Goal: Information Seeking & Learning: Learn about a topic

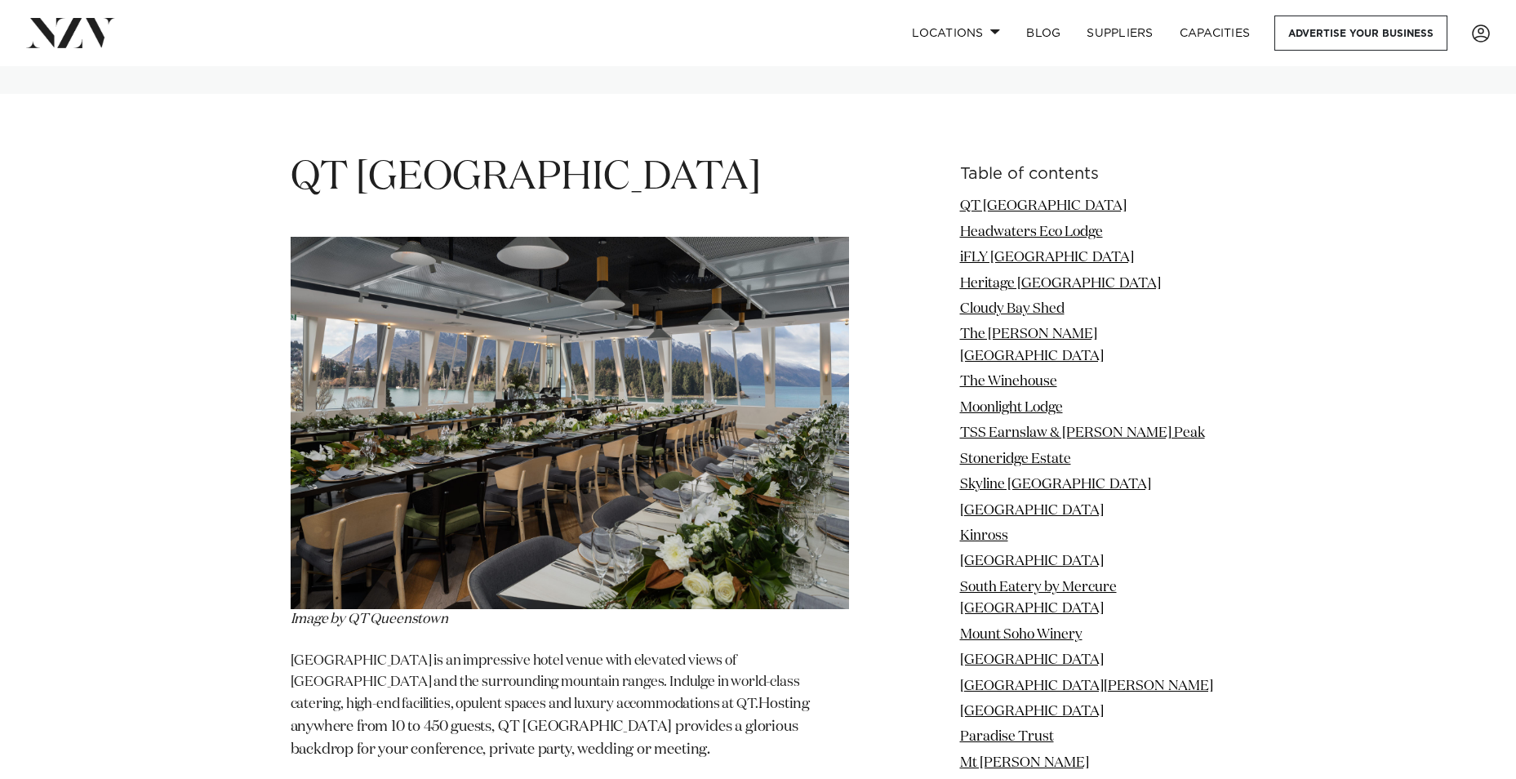
scroll to position [1960, 0]
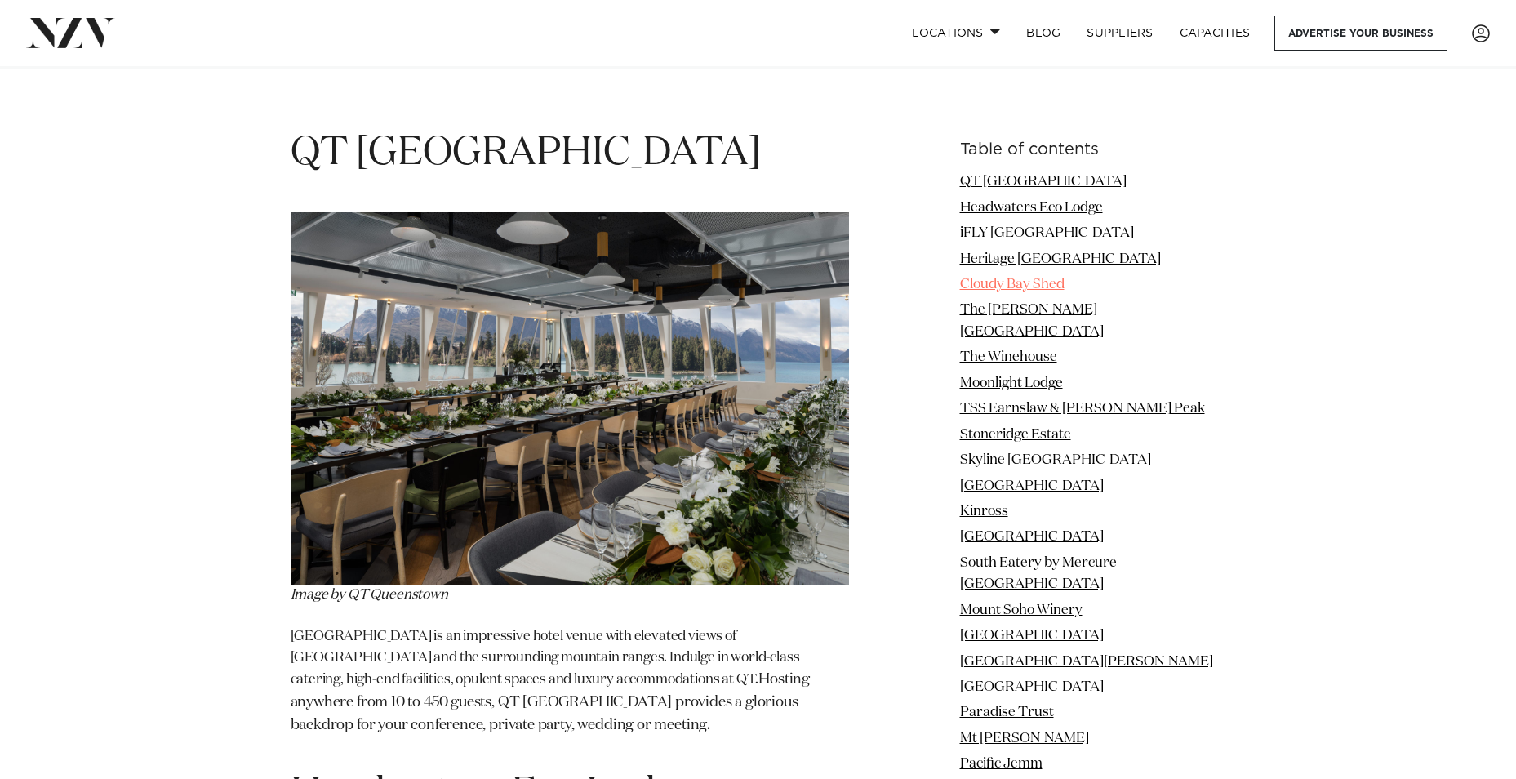
click at [1033, 290] on link "Cloudy Bay Shed" at bounding box center [1012, 285] width 105 height 14
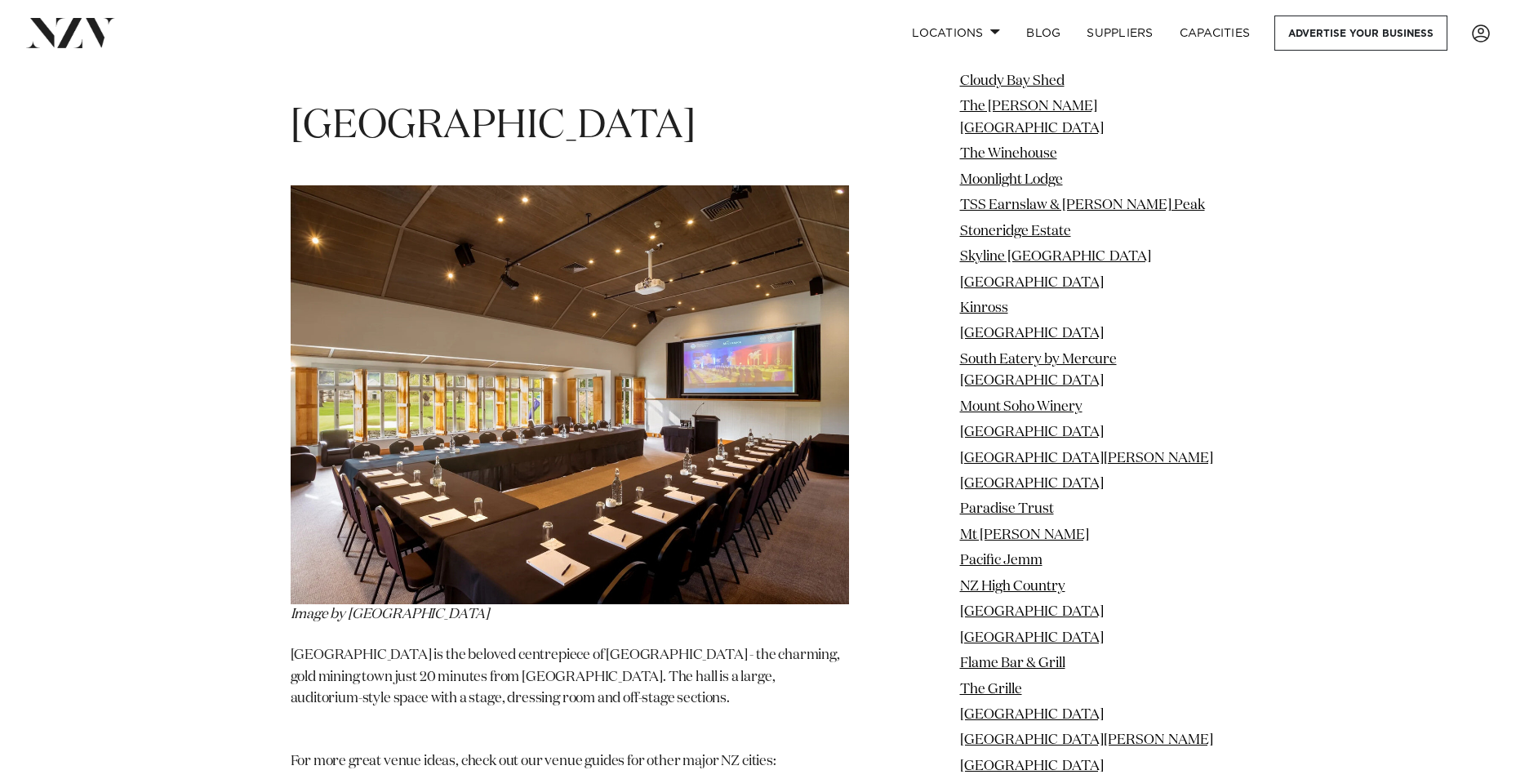
scroll to position [20899, 0]
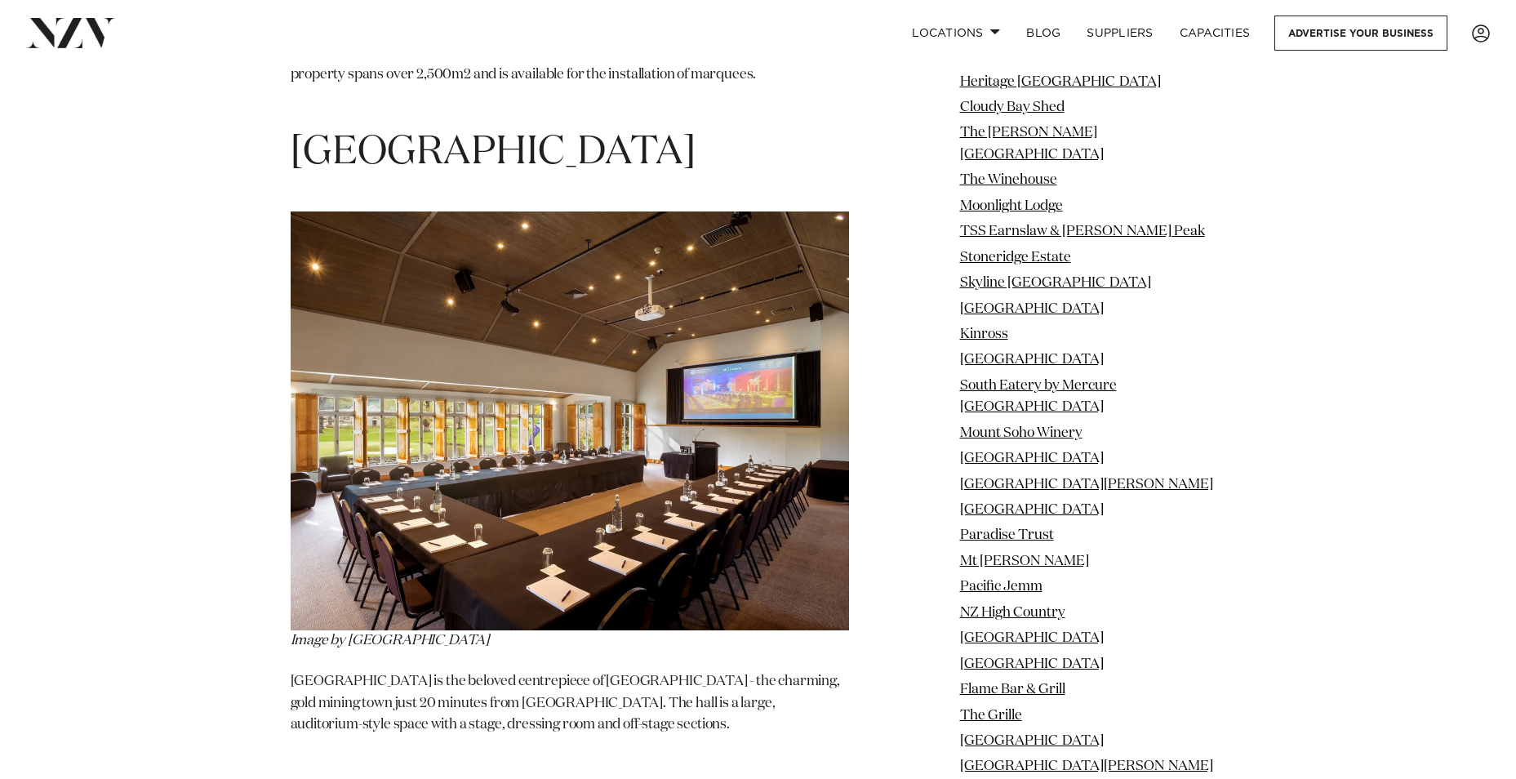
click at [1019, 778] on link "[GEOGRAPHIC_DATA]" at bounding box center [1032, 792] width 144 height 14
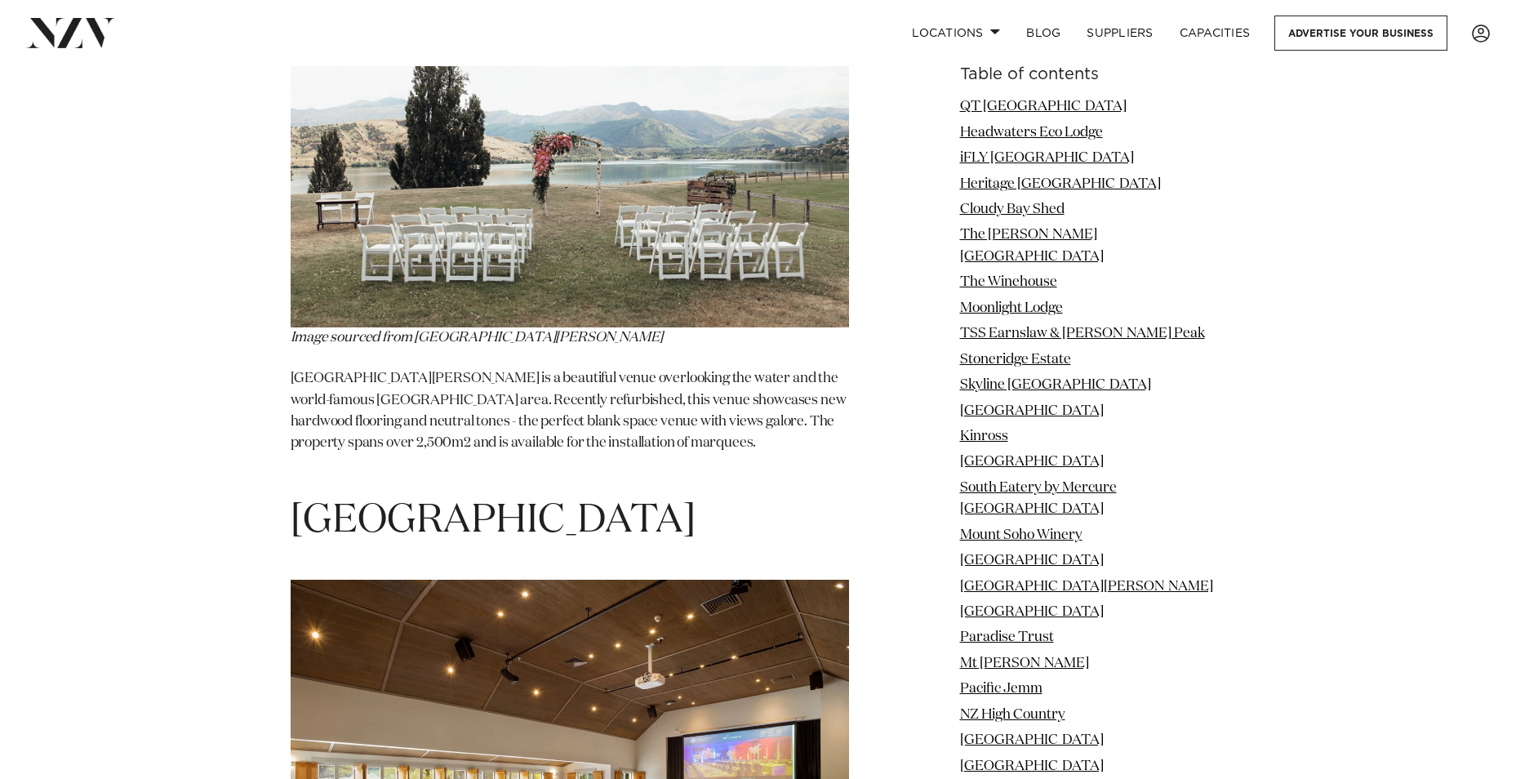
scroll to position [20449, 0]
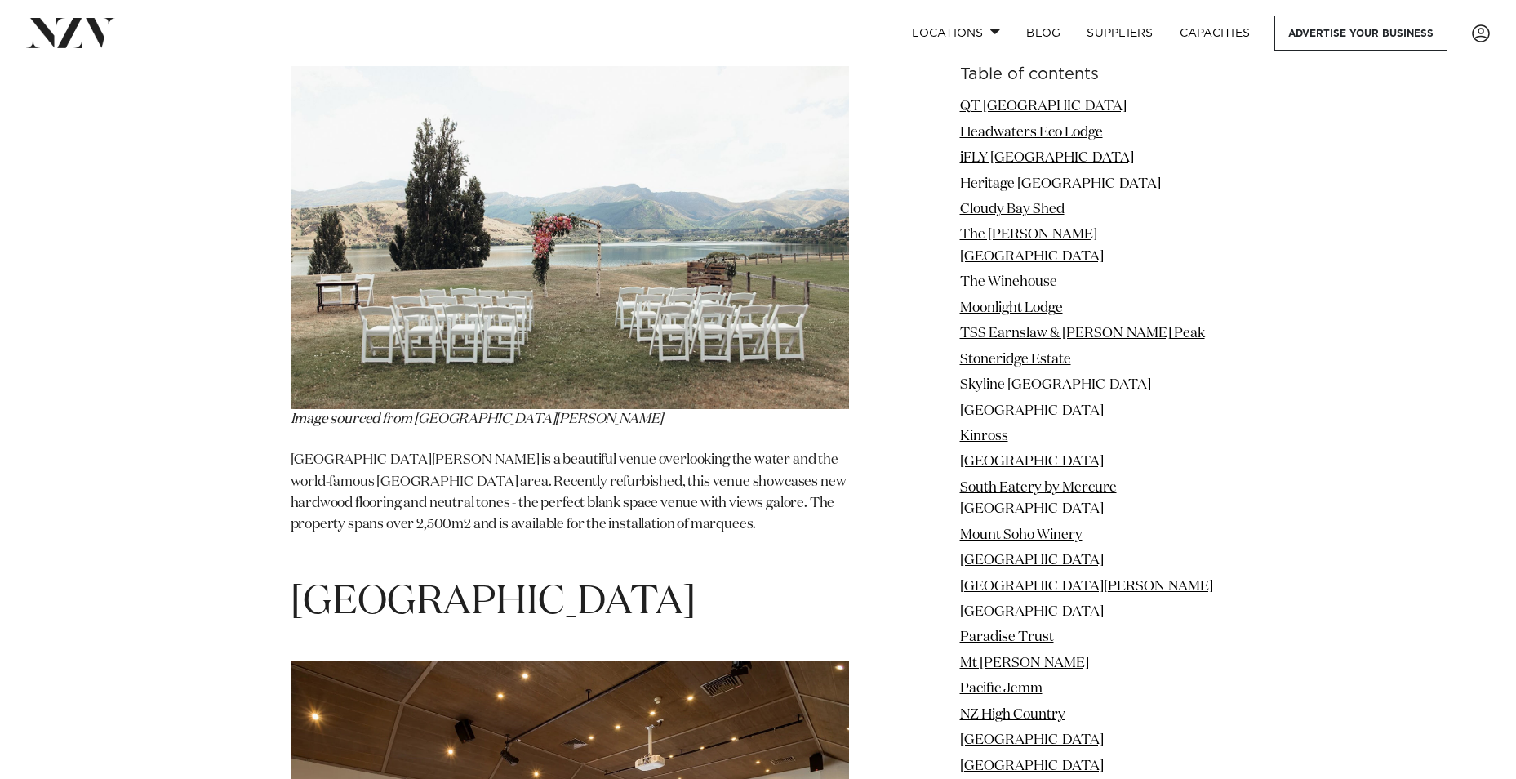
click at [1001, 323] on li "TSS Earnslaw & [PERSON_NAME] Peak" at bounding box center [1093, 333] width 266 height 21
click at [1001, 327] on link "TSS Earnslaw & [PERSON_NAME] Peak" at bounding box center [1082, 334] width 245 height 14
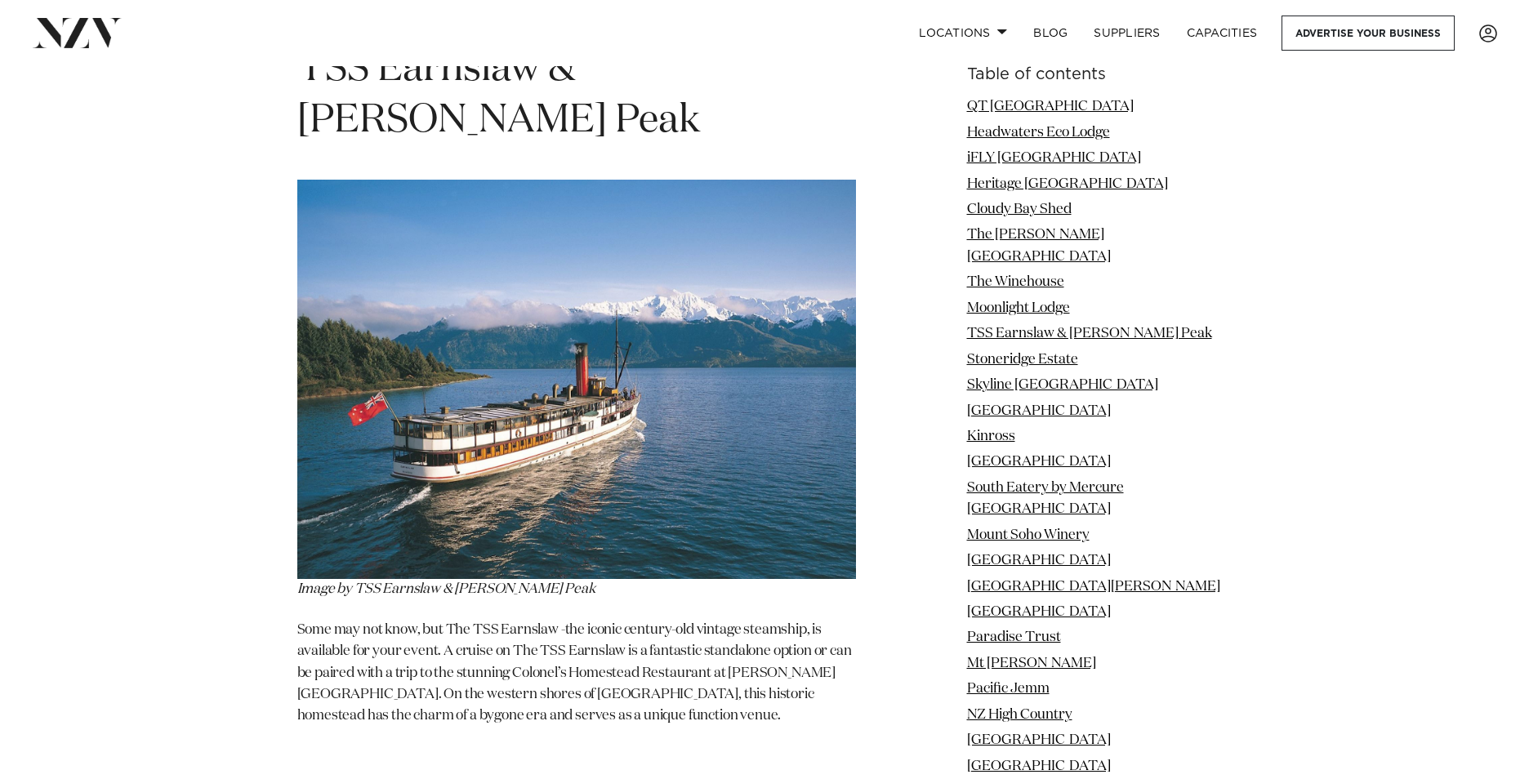
scroll to position [7284, 0]
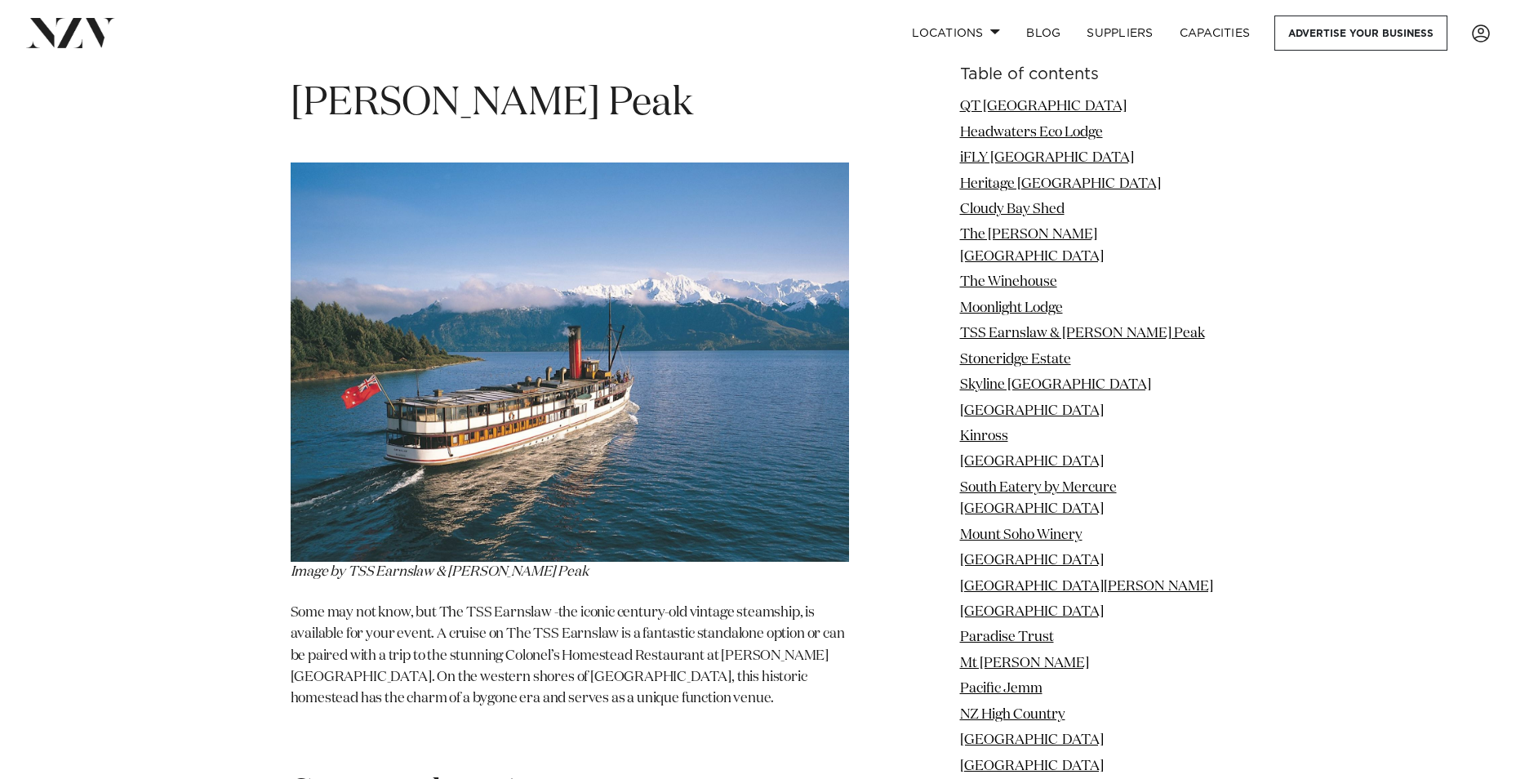
click at [465, 349] on img at bounding box center [570, 361] width 558 height 399
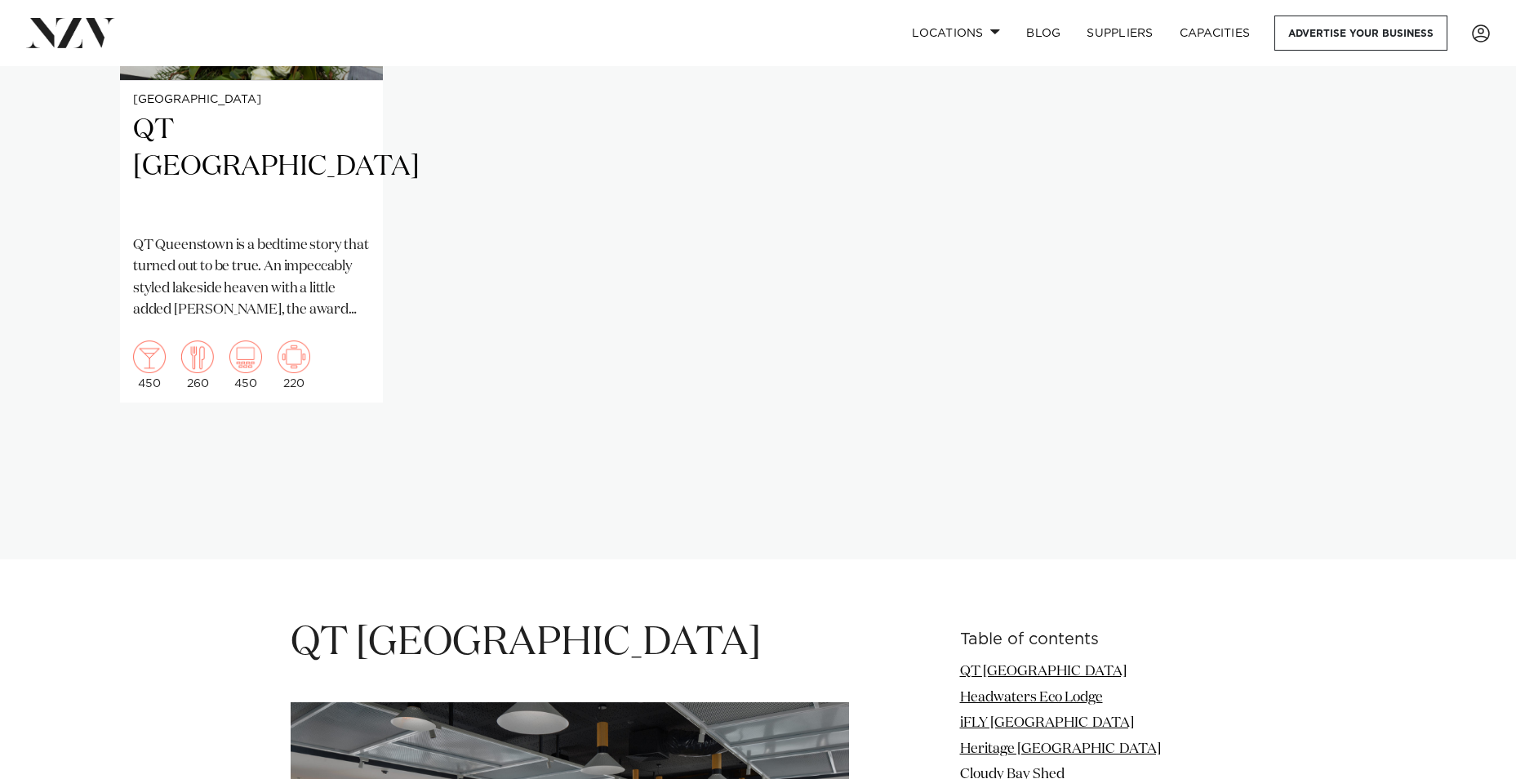
scroll to position [1796, 0]
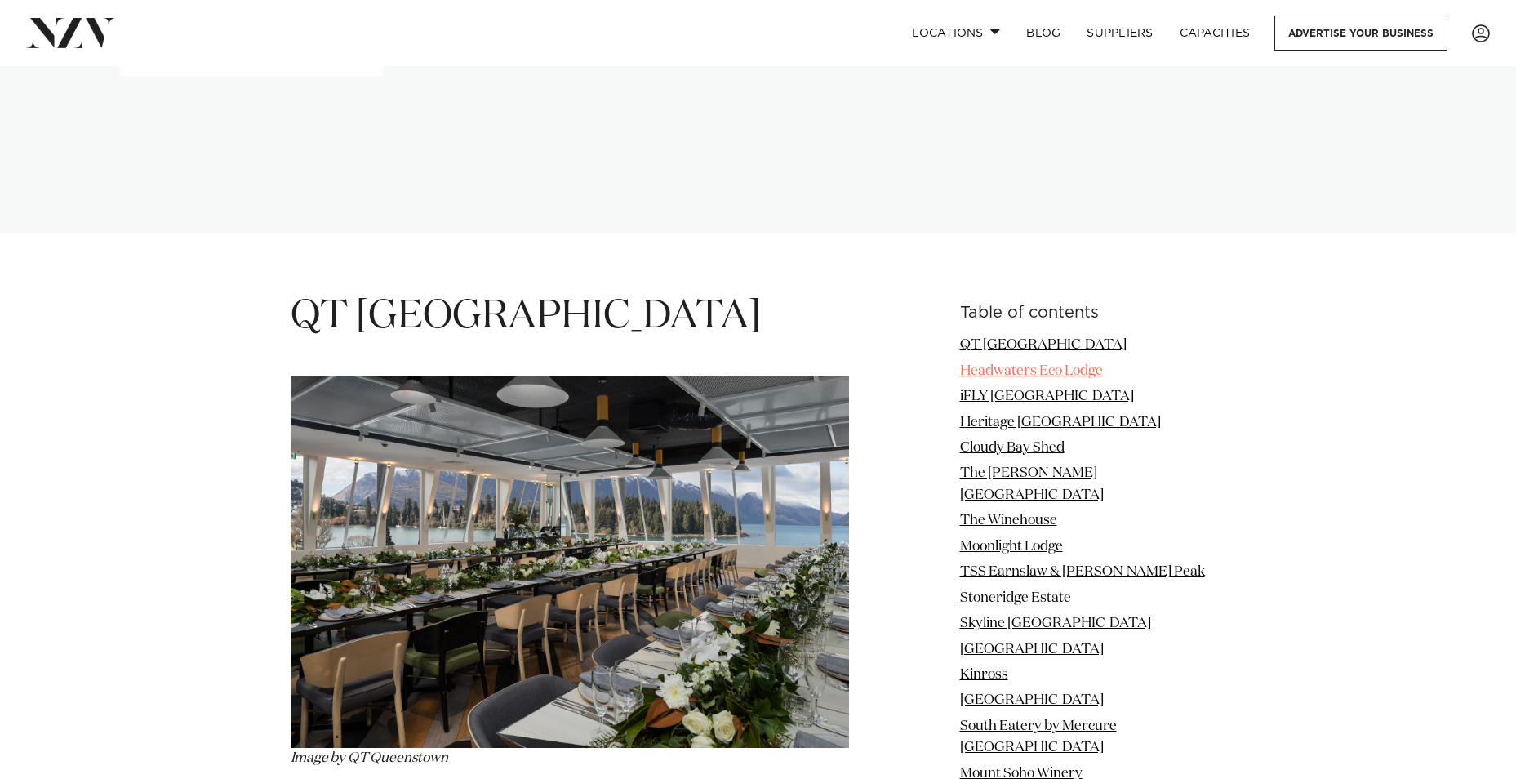
click at [1010, 373] on link "Headwaters Eco Lodge" at bounding box center [1031, 371] width 143 height 14
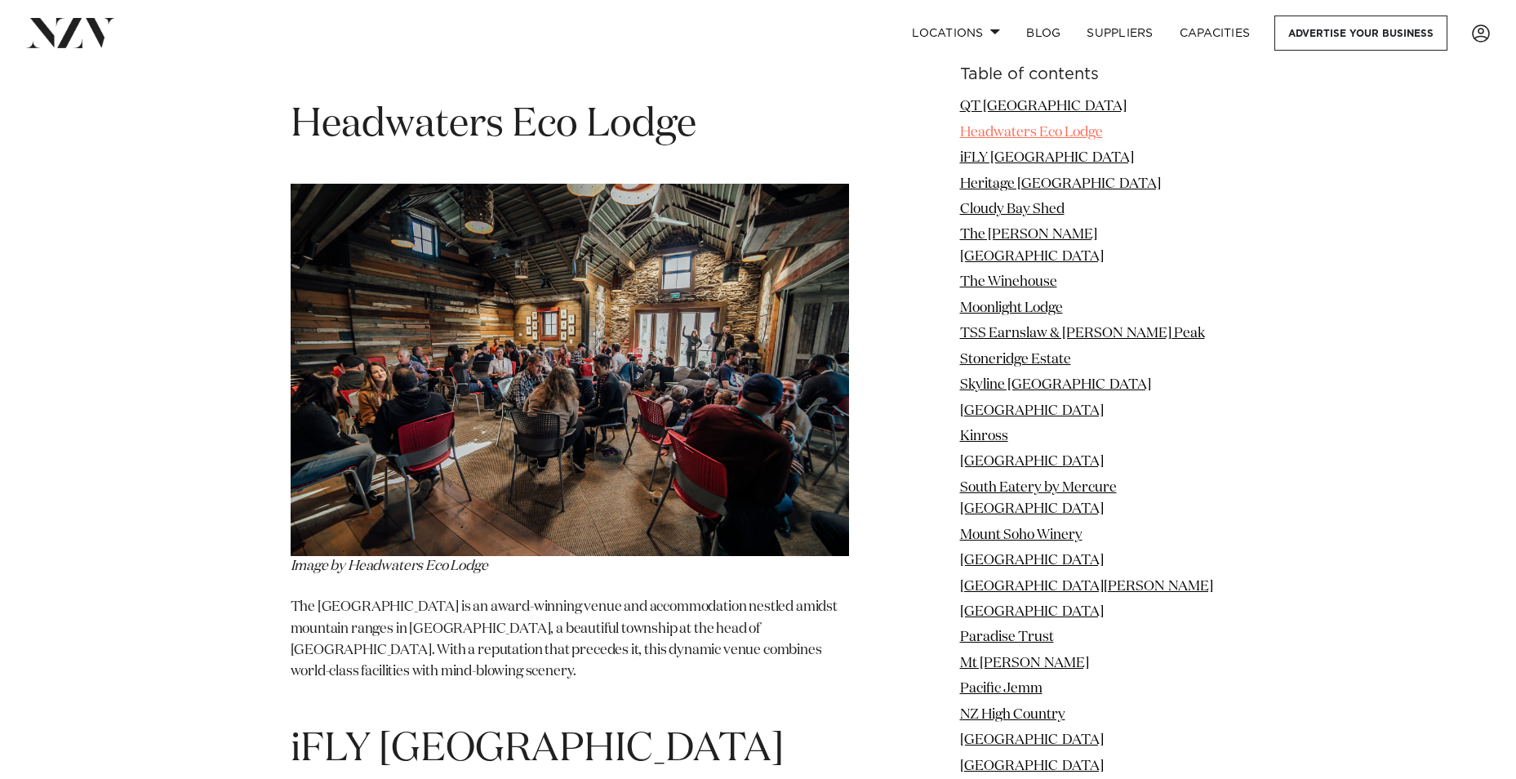
scroll to position [2662, 0]
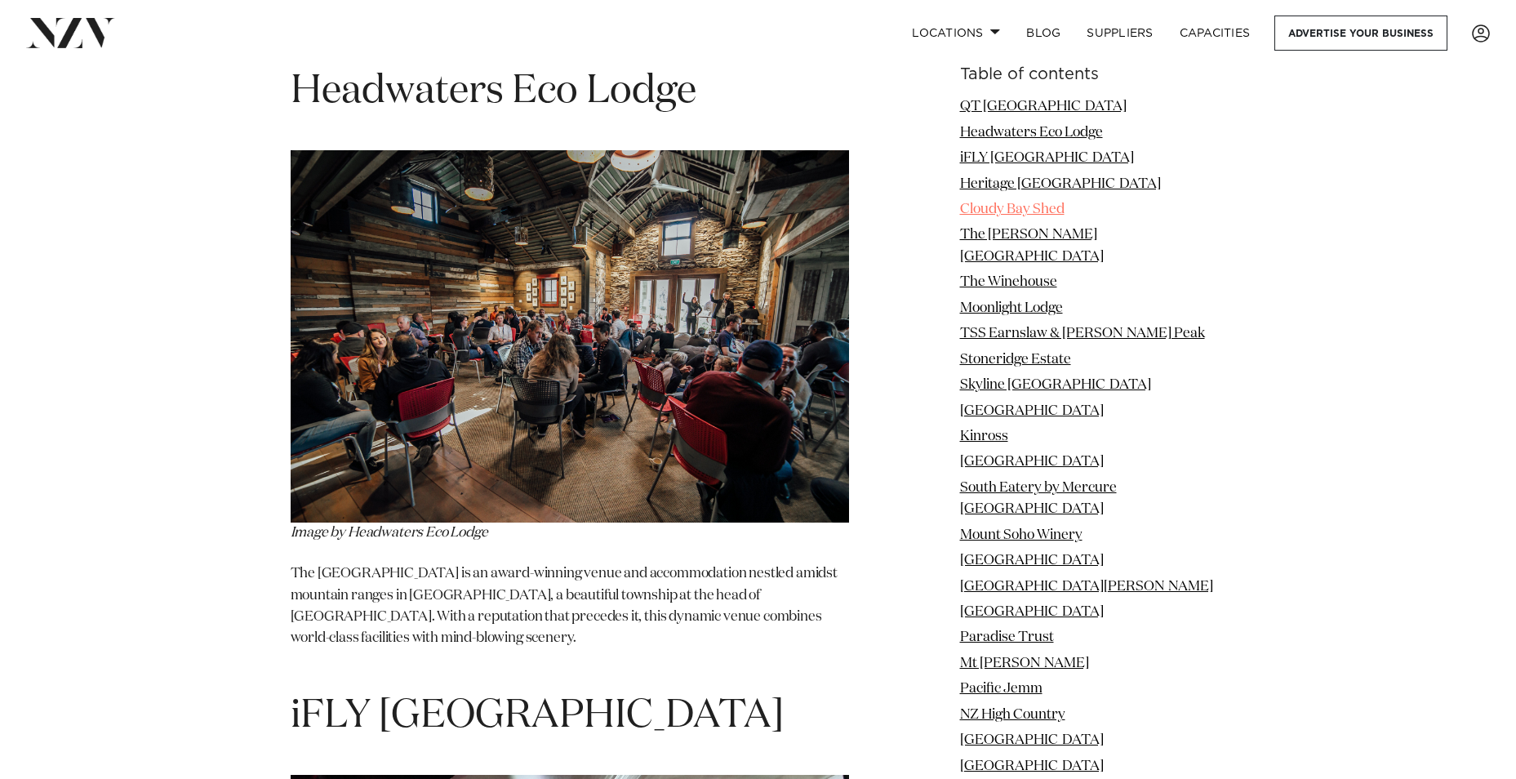
click at [1009, 206] on link "Cloudy Bay Shed" at bounding box center [1012, 209] width 105 height 14
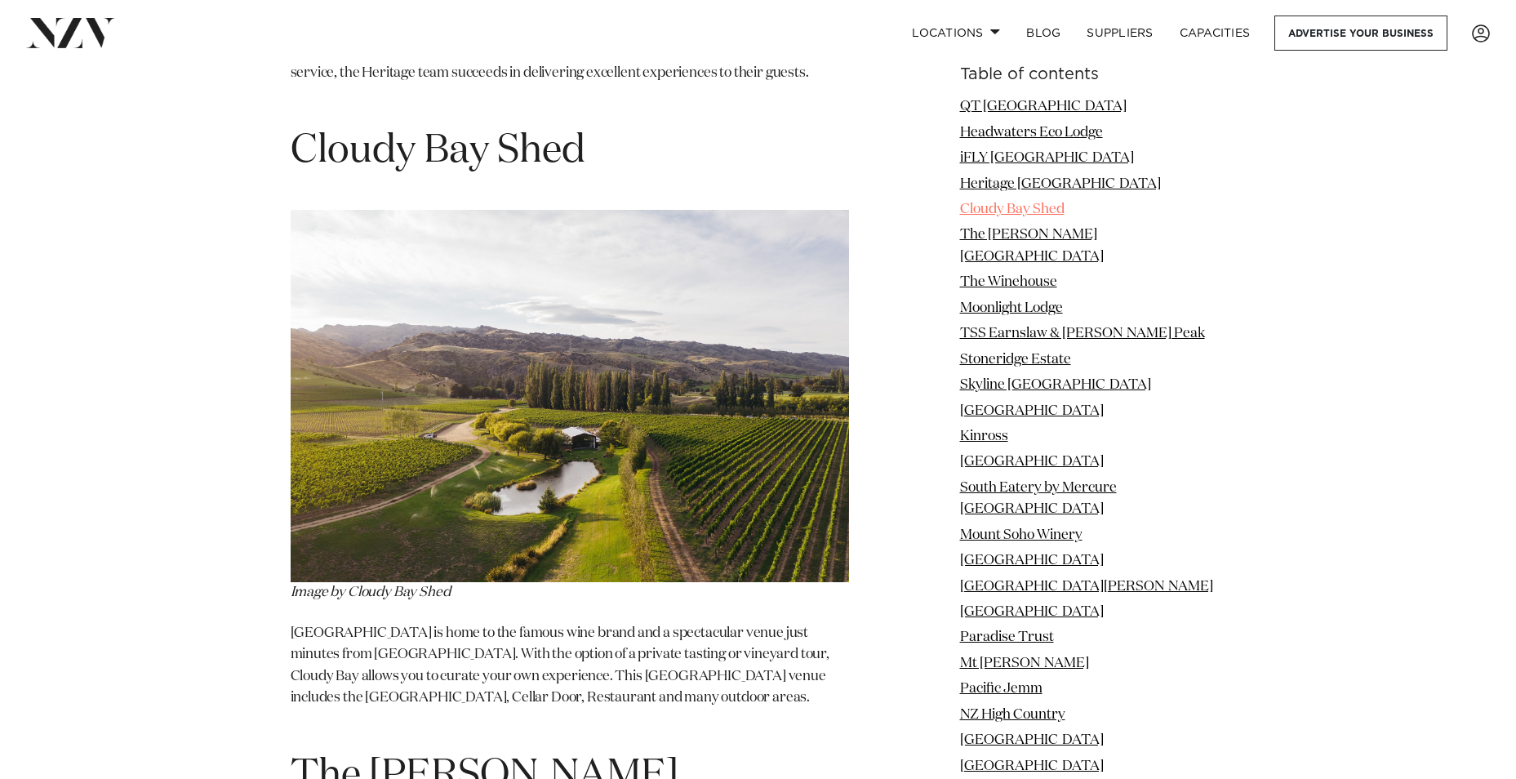
scroll to position [4561, 0]
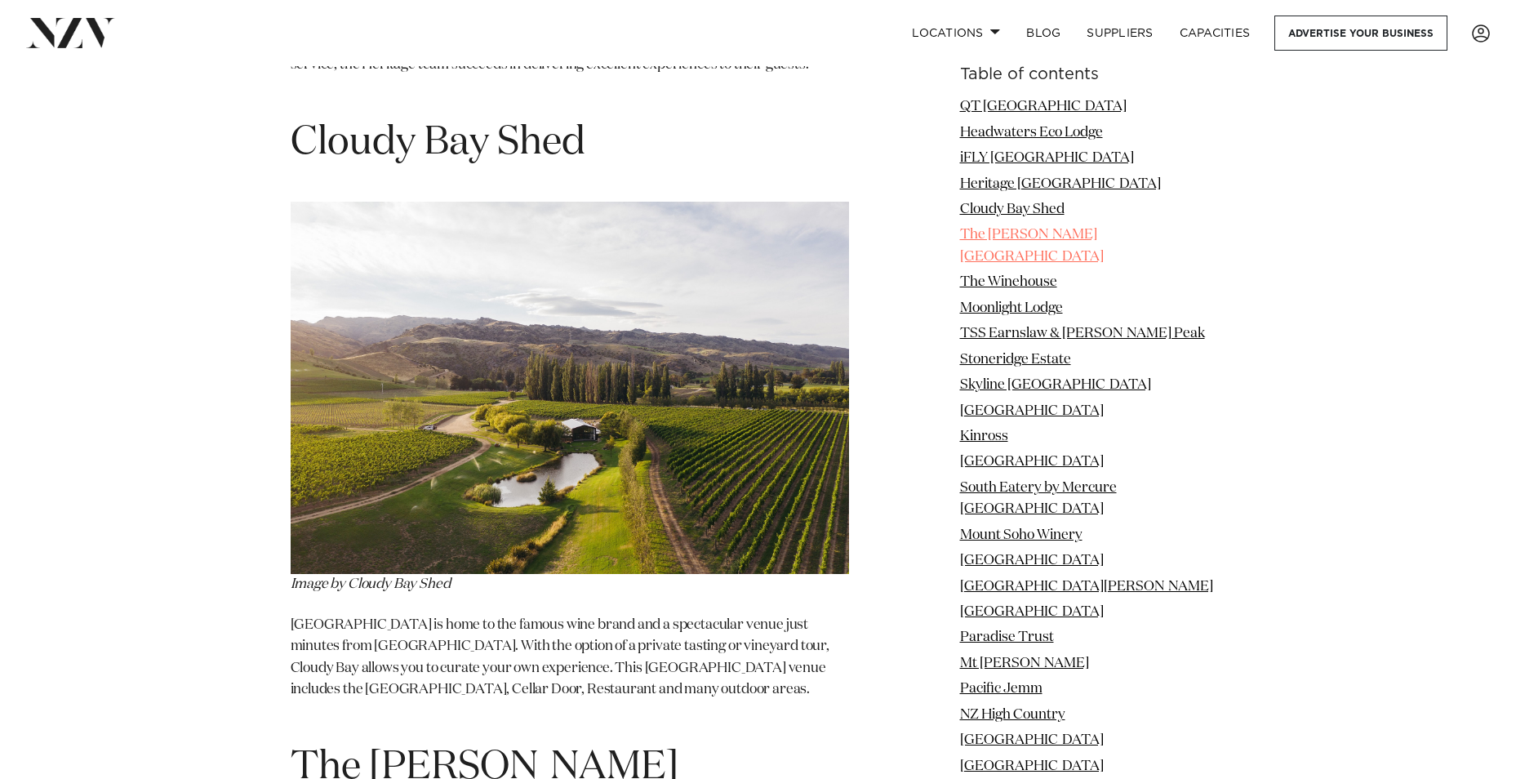
click at [1011, 229] on link "The [PERSON_NAME][GEOGRAPHIC_DATA]" at bounding box center [1032, 245] width 144 height 35
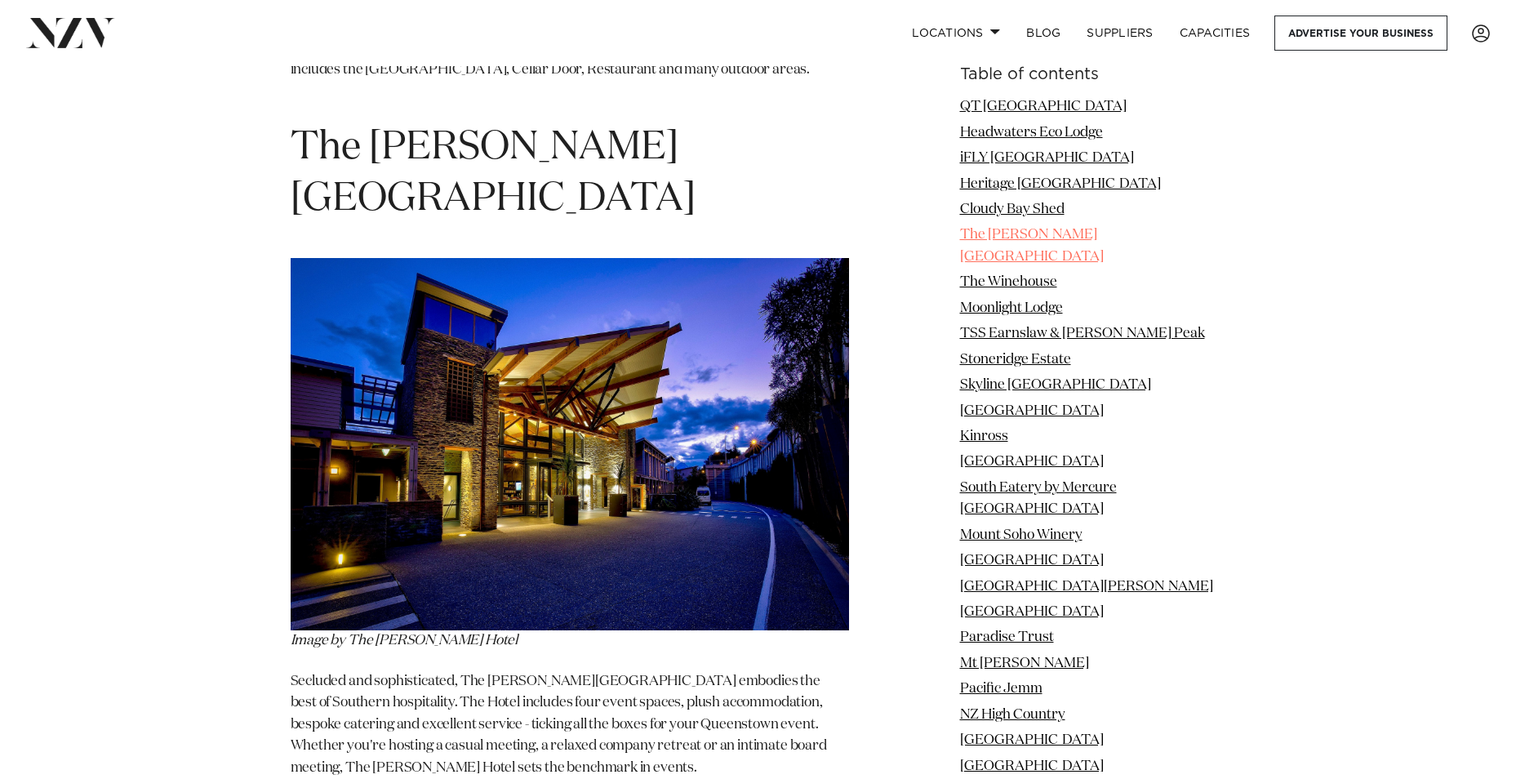
scroll to position [5186, 0]
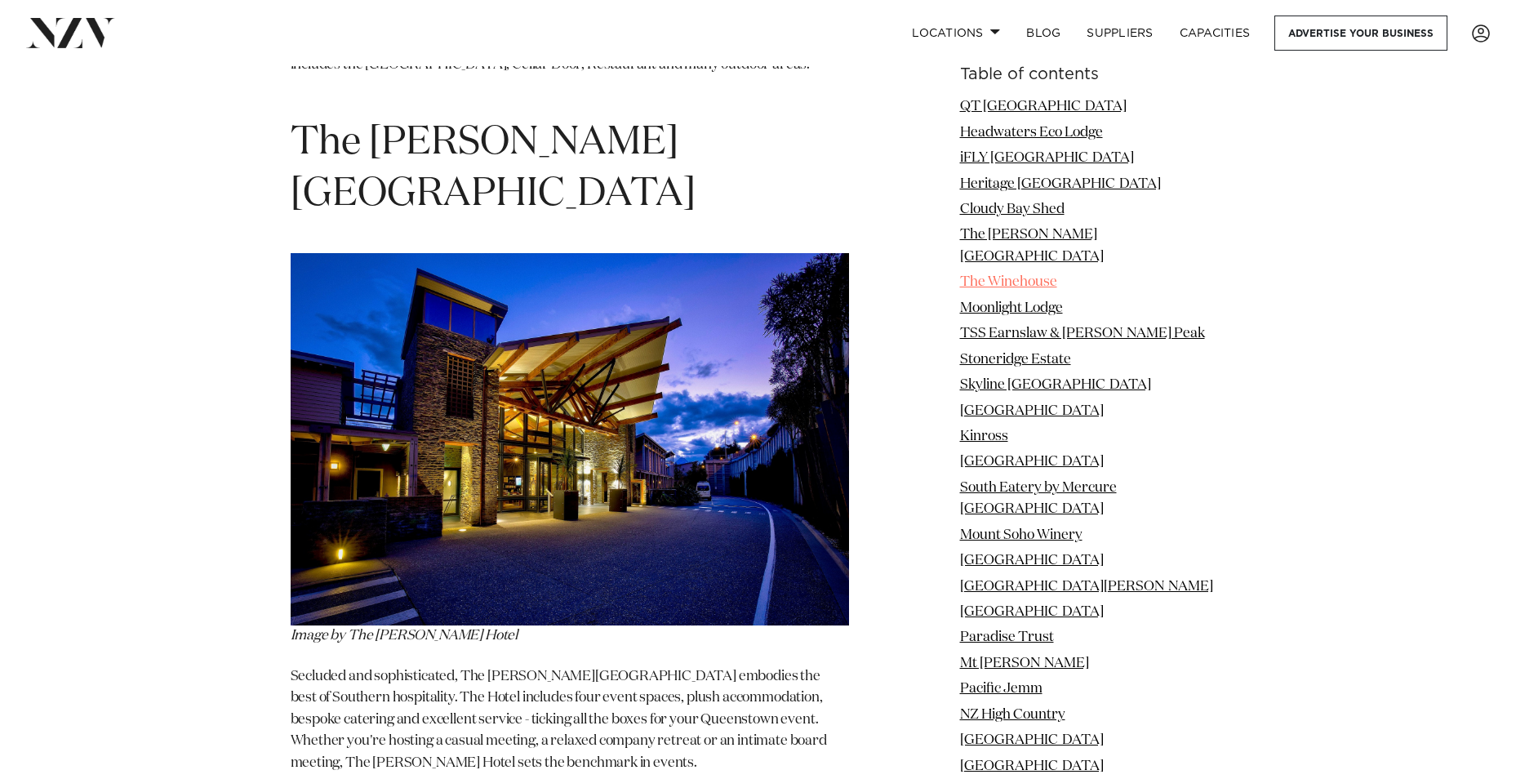
click at [1012, 275] on link "The Winehouse" at bounding box center [1008, 282] width 97 height 14
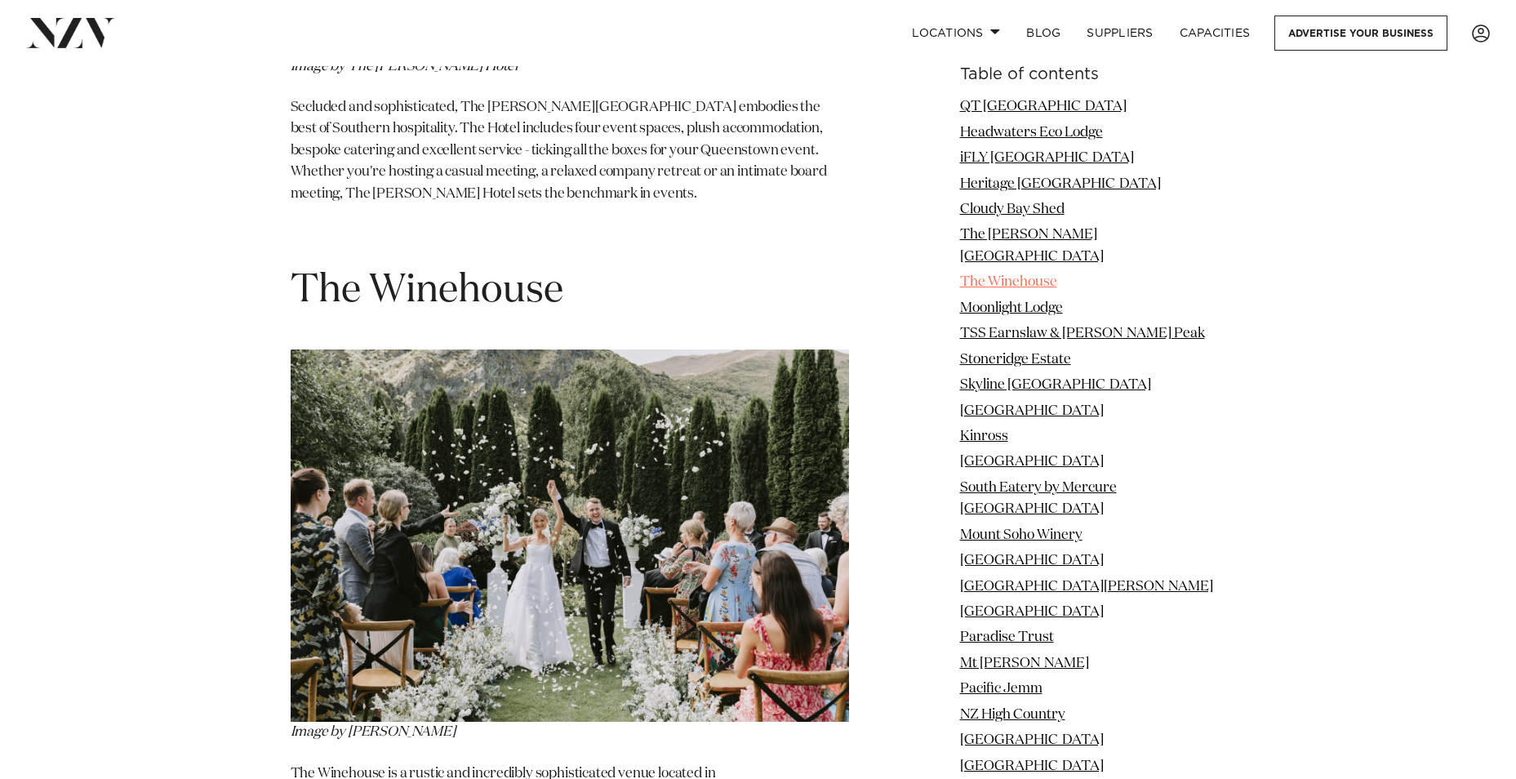
scroll to position [5851, 0]
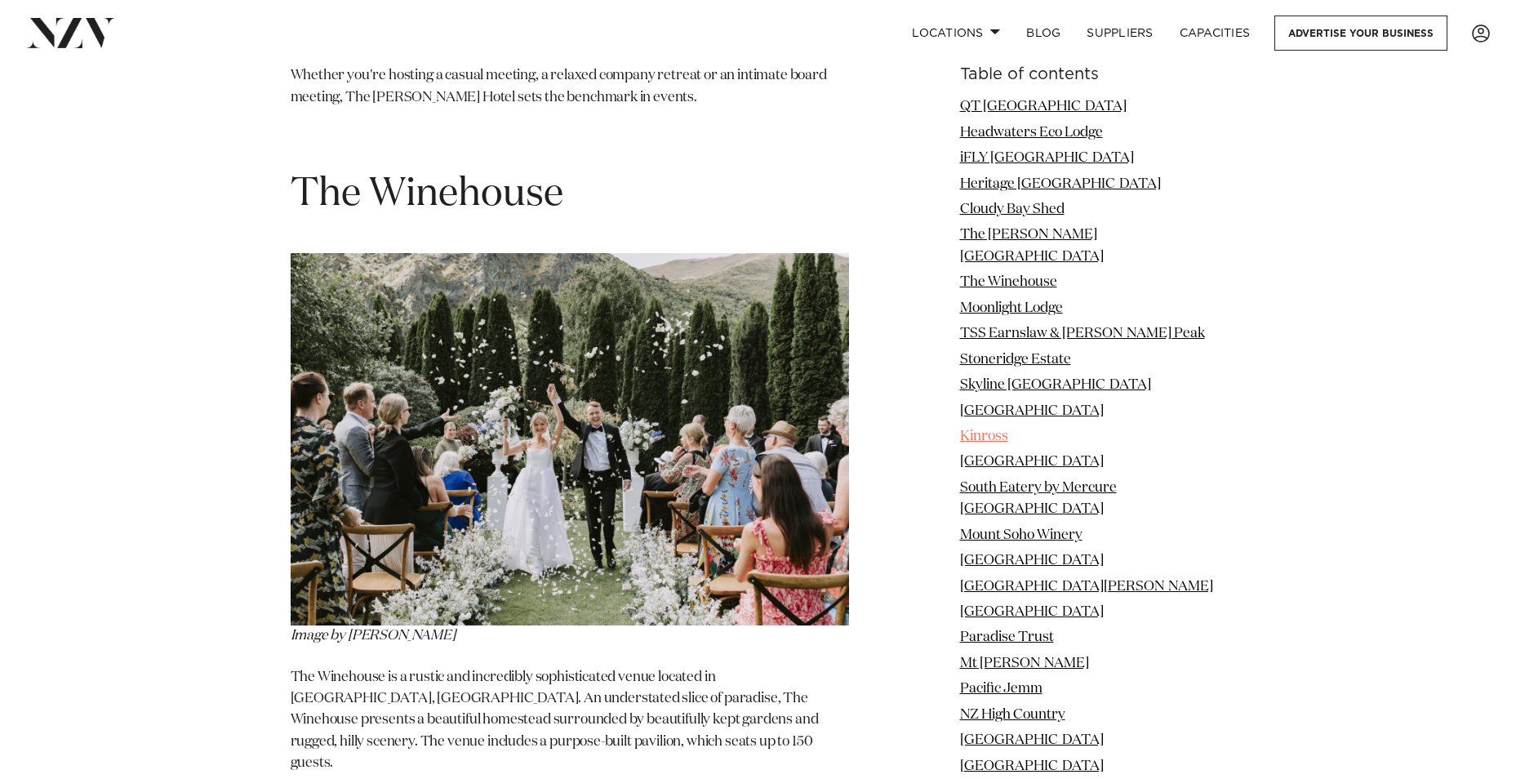
click at [994, 429] on link "Kinross" at bounding box center [984, 436] width 48 height 14
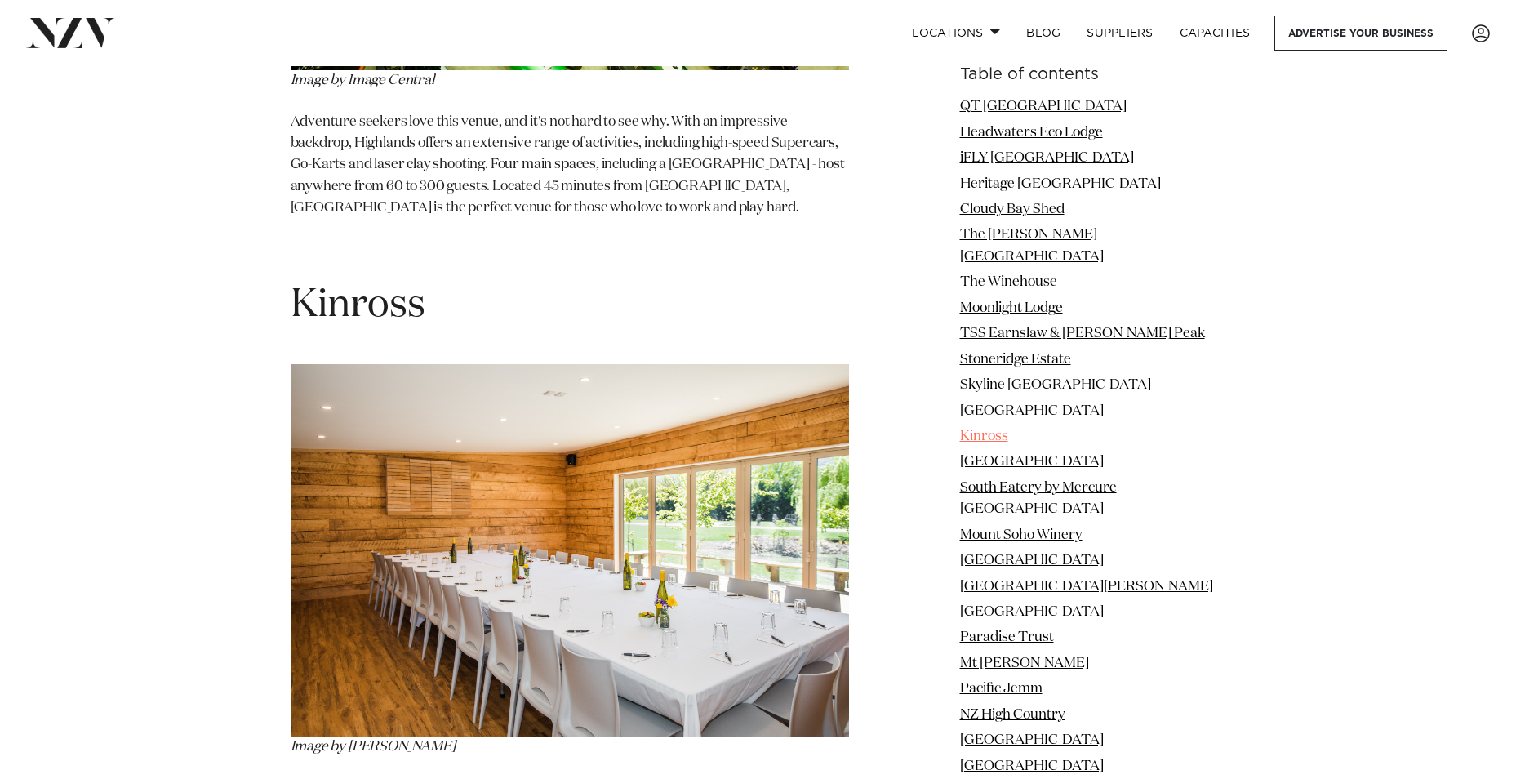
scroll to position [9692, 0]
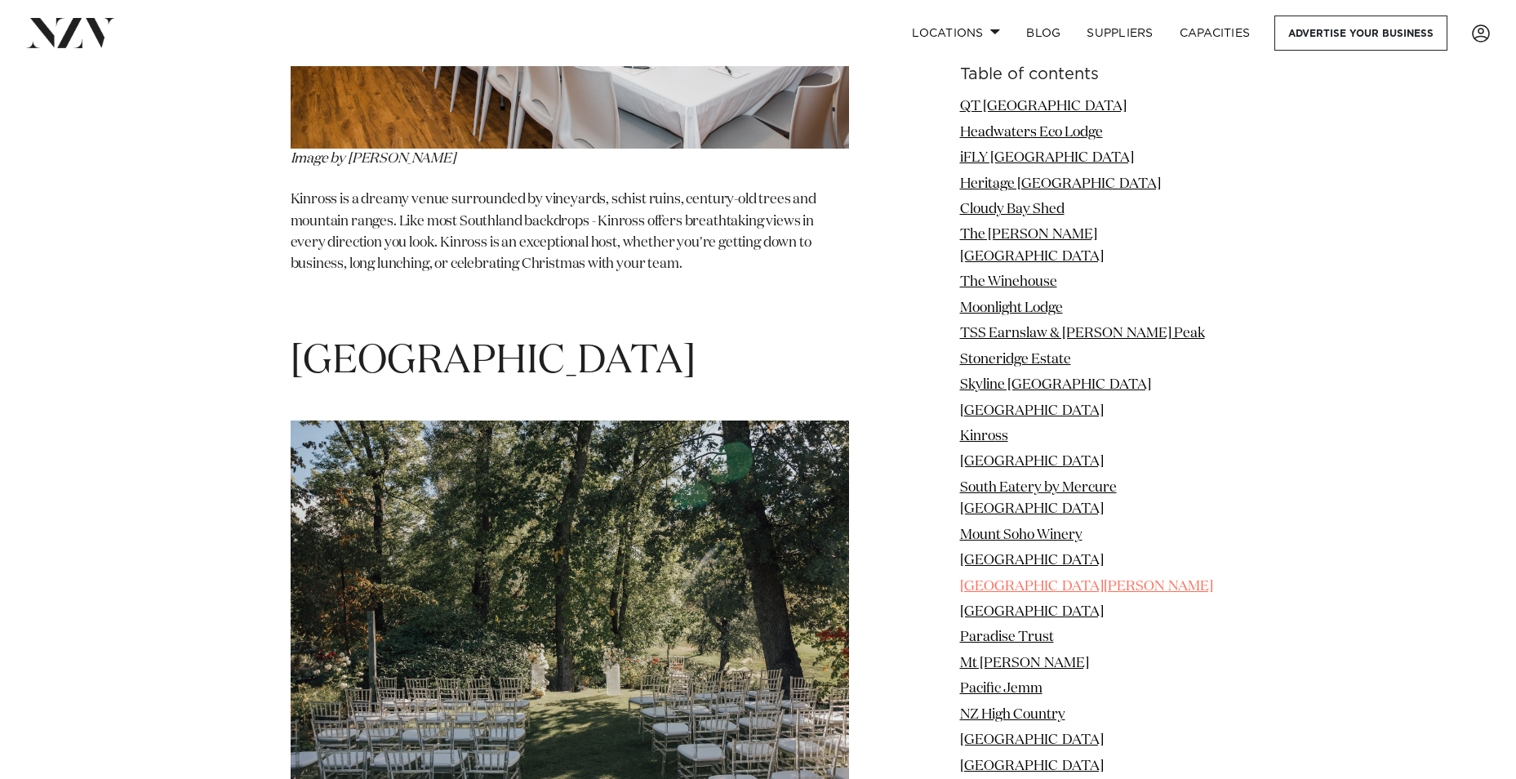
click at [1064, 579] on link "[GEOGRAPHIC_DATA][PERSON_NAME]" at bounding box center [1086, 586] width 253 height 14
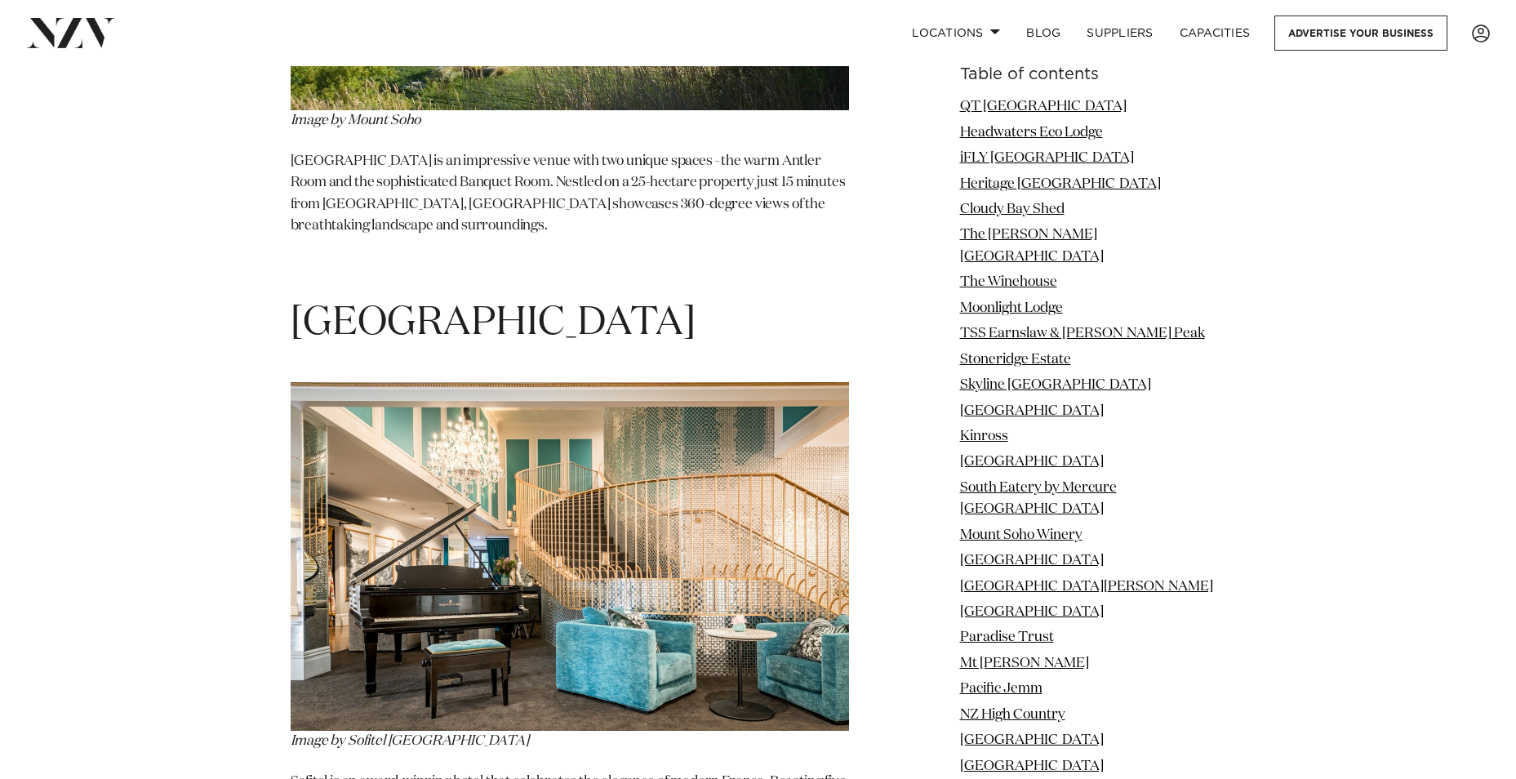
scroll to position [12911, 0]
